Goal: Information Seeking & Learning: Learn about a topic

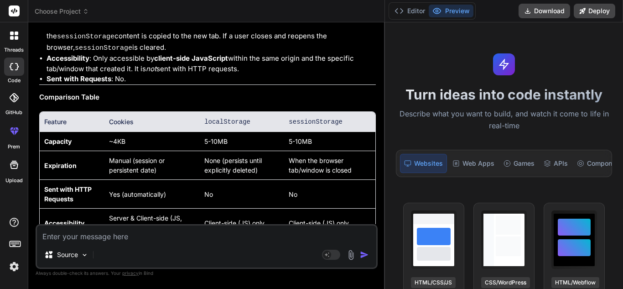
scroll to position [1738, 0]
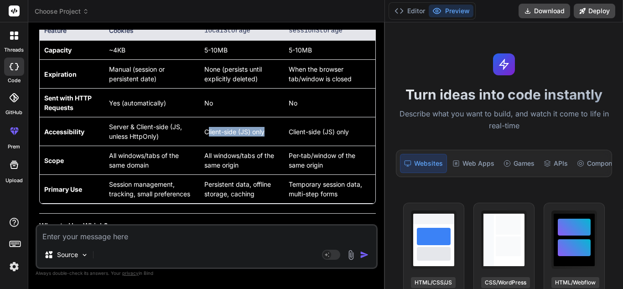
drag, startPoint x: 268, startPoint y: 134, endPoint x: 211, endPoint y: 131, distance: 56.6
click at [211, 131] on td "Client-side (JS) only" at bounding box center [242, 131] width 84 height 29
drag, startPoint x: 344, startPoint y: 132, endPoint x: 238, endPoint y: 131, distance: 106.2
click at [238, 131] on tr "Accessibility Server & Client-side (JS, unless HttpOnly) Client-side (JS) only …" at bounding box center [207, 131] width 335 height 29
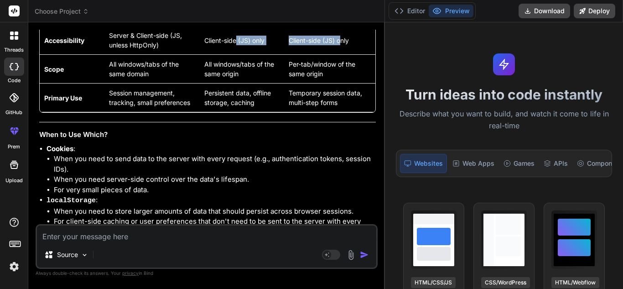
scroll to position [1920, 0]
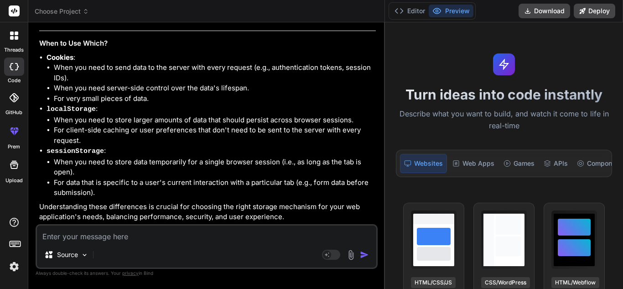
click at [210, 233] on textarea at bounding box center [206, 233] width 339 height 16
paste textarea "local and global component"
type textarea "local and global component"
type textarea "x"
type textarea "dlocal and global component"
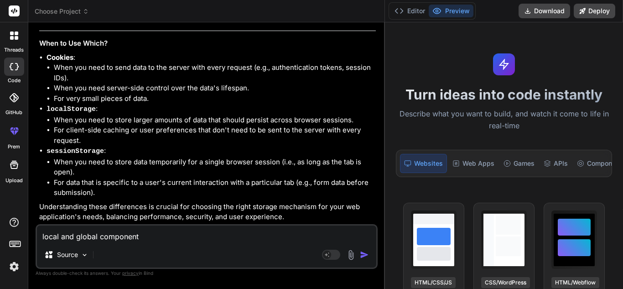
type textarea "x"
type textarea "dilocal and global component"
type textarea "x"
type textarea "diflocal and global component"
type textarea "x"
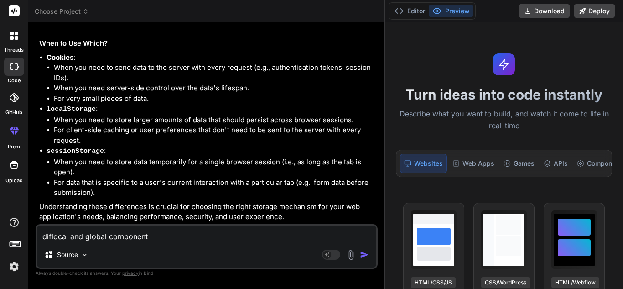
type textarea "difflocal and global component"
type textarea "x"
type textarea "diffelocal and global component"
type textarea "x"
type textarea "differlocal and global component"
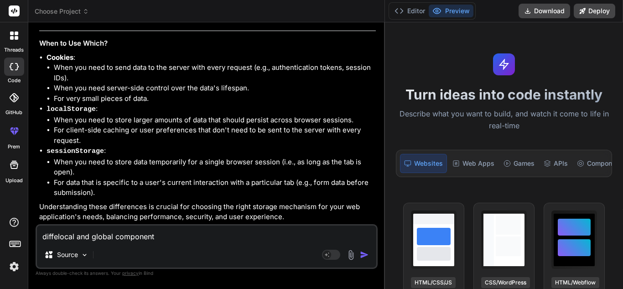
type textarea "x"
type textarea "differelocal and global component"
type textarea "x"
type textarea "differenlocal and global component"
type textarea "x"
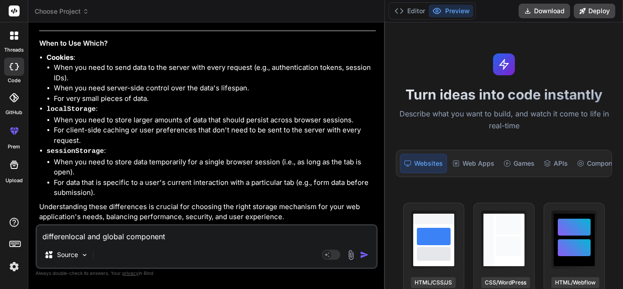
type textarea "differenclocal and global component"
type textarea "x"
type textarea "differencelocal and global component"
type textarea "x"
type textarea "difference local and global component"
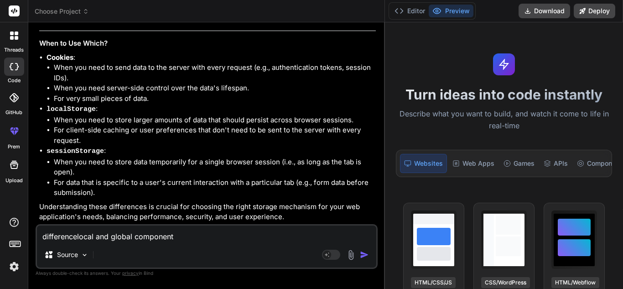
type textarea "x"
type textarea "difference blocal and global component"
type textarea "x"
type textarea "difference belocal and global component"
type textarea "x"
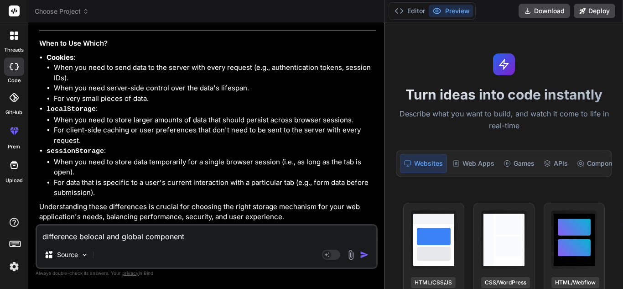
type textarea "difference betlocal and global component"
type textarea "x"
type textarea "difference betwlocal and global component"
type textarea "x"
type textarea "difference betwwlocal and global component"
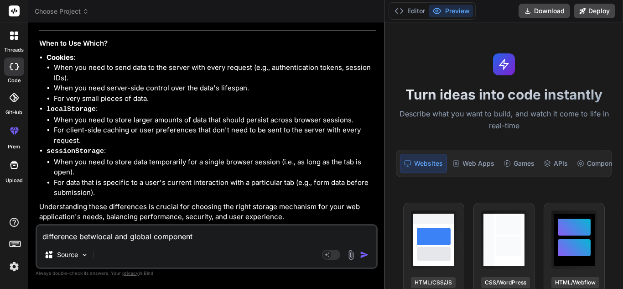
type textarea "x"
type textarea "difference betwwelocal and global component"
type textarea "x"
type textarea "difference betwwlocal and global component"
type textarea "x"
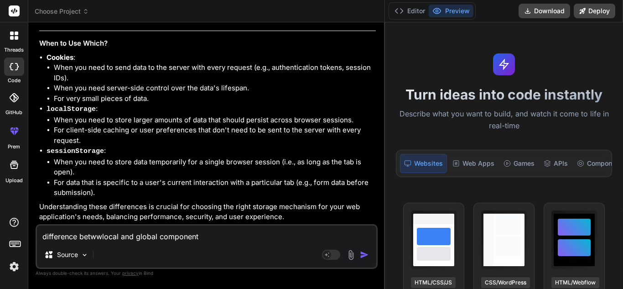
type textarea "difference betwlocal and global component"
type textarea "x"
type textarea "difference betwelocal and global component"
type textarea "x"
type textarea "difference betweelocal and global component"
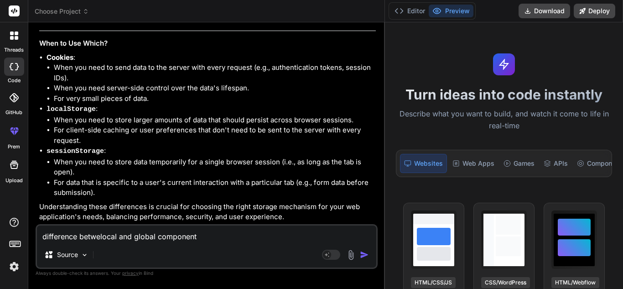
type textarea "x"
type textarea "difference betweenlocal and global component"
type textarea "x"
type textarea "difference between local and global component"
type textarea "x"
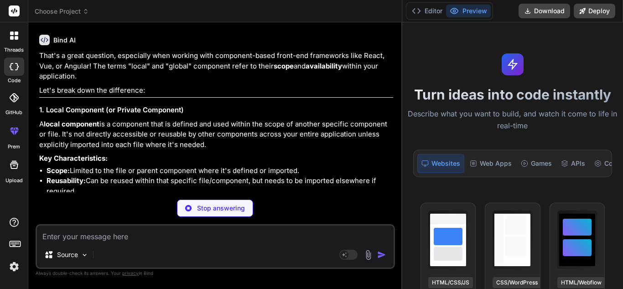
scroll to position [2110, 0]
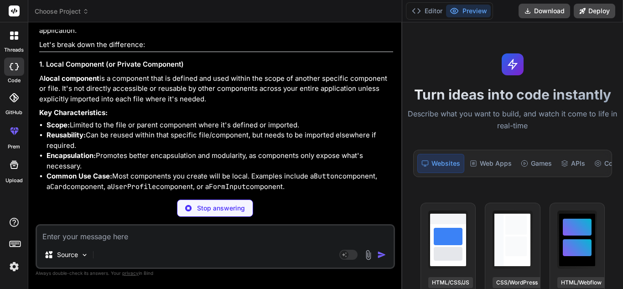
drag, startPoint x: 103, startPoint y: 98, endPoint x: 209, endPoint y: 118, distance: 108.0
click at [209, 104] on p "A local component is a component that is defined and used within the scope of a…" at bounding box center [216, 88] width 354 height 31
click at [215, 104] on p "A local component is a component that is defined and used within the scope of a…" at bounding box center [216, 88] width 354 height 31
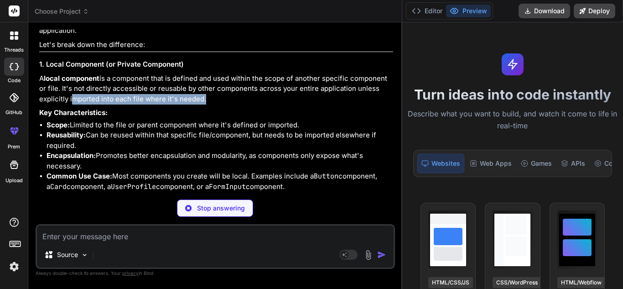
type textarea "x"
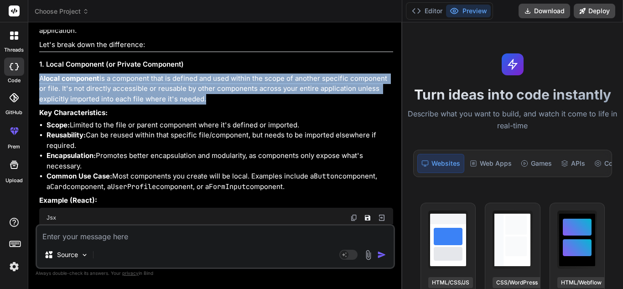
drag, startPoint x: 215, startPoint y: 118, endPoint x: 36, endPoint y: 101, distance: 179.0
click at [36, 101] on div "You hello Bind AI Hello! I'm Bind AI, your expert AI assistant and senior softw…" at bounding box center [215, 159] width 359 height 258
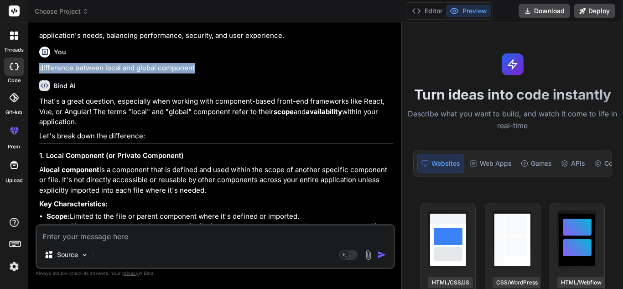
drag, startPoint x: 195, startPoint y: 85, endPoint x: 41, endPoint y: 86, distance: 154.1
click at [41, 73] on p "difference between local and global component" at bounding box center [216, 68] width 354 height 10
copy p "difference between local and global component"
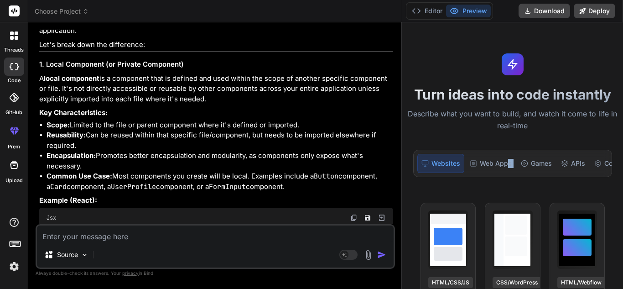
drag, startPoint x: 508, startPoint y: 178, endPoint x: 519, endPoint y: 178, distance: 10.9
click at [519, 177] on div "Websites Web Apps Games APIs Components Tools Internal Tools" at bounding box center [512, 163] width 199 height 27
click at [469, 171] on div "Web Apps" at bounding box center [490, 163] width 49 height 19
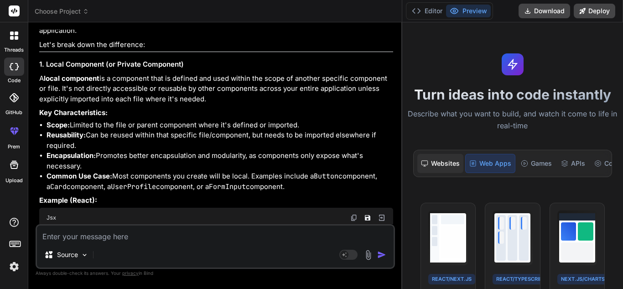
click at [441, 165] on div "Websites" at bounding box center [440, 163] width 46 height 19
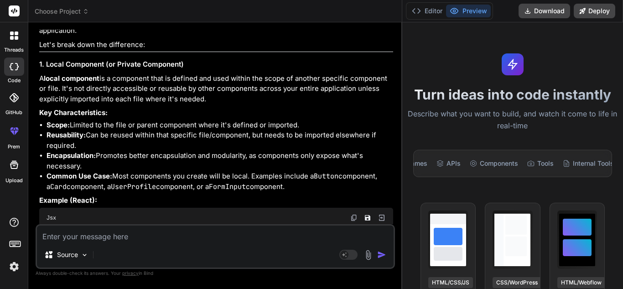
scroll to position [0, 135]
click at [588, 177] on div "Websites Web Apps Games APIs Components Tools Internal Tools" at bounding box center [512, 163] width 199 height 27
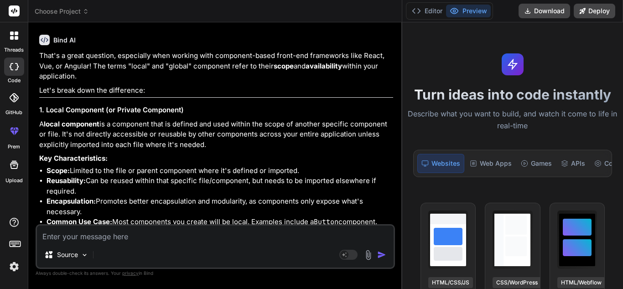
scroll to position [2110, 0]
